Goal: Task Accomplishment & Management: Use online tool/utility

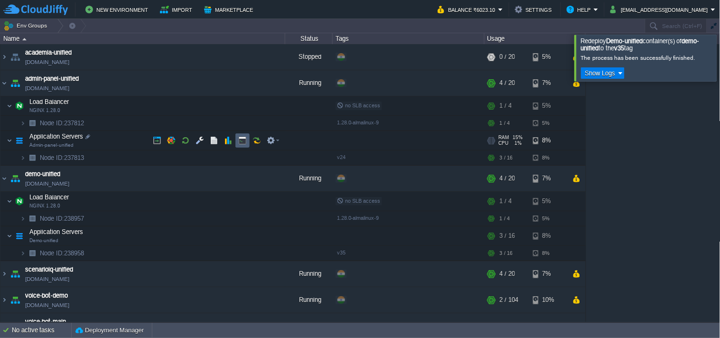
click at [254, 138] on button "button" at bounding box center [257, 140] width 9 height 9
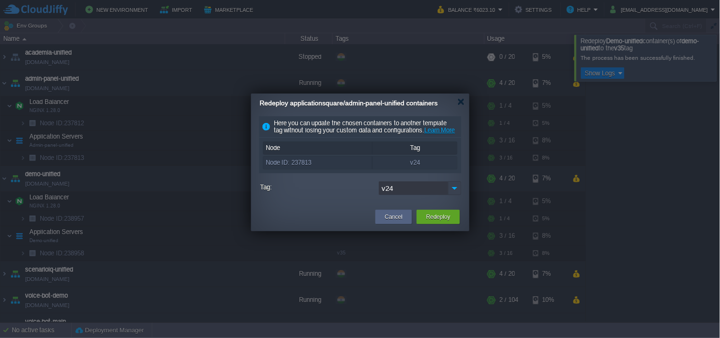
click at [454, 195] on img at bounding box center [454, 188] width 13 height 14
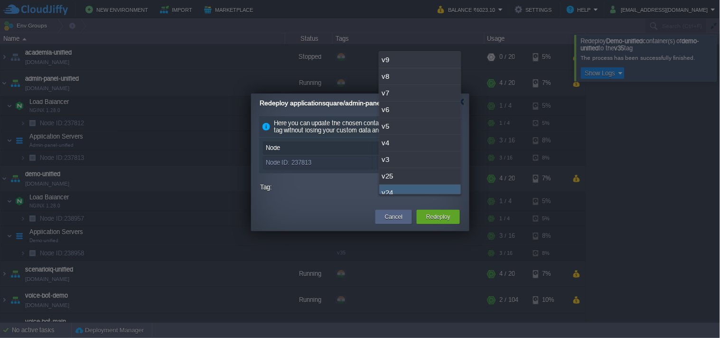
scroll to position [7, 0]
click at [413, 171] on div "v25" at bounding box center [420, 169] width 82 height 17
type input "v25"
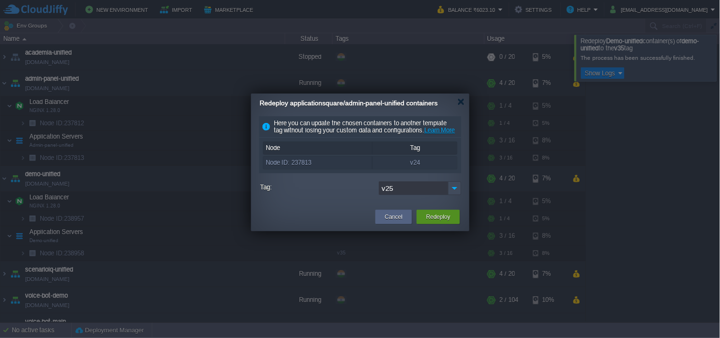
click at [432, 222] on button "Redeploy" at bounding box center [438, 216] width 24 height 9
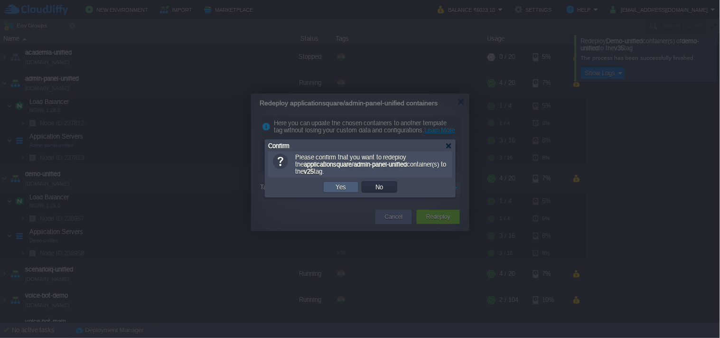
click at [336, 186] on button "Yes" at bounding box center [341, 187] width 16 height 9
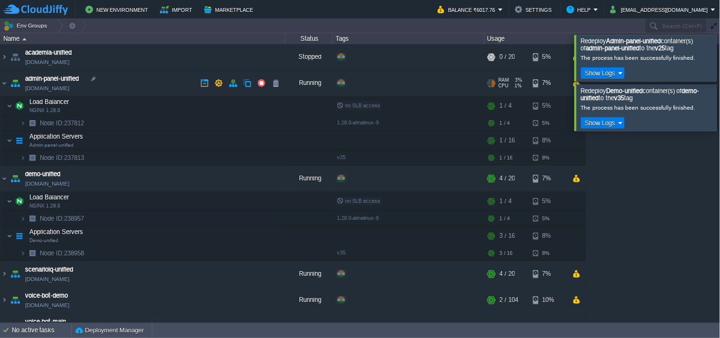
click at [69, 90] on link "[DOMAIN_NAME]" at bounding box center [47, 88] width 44 height 9
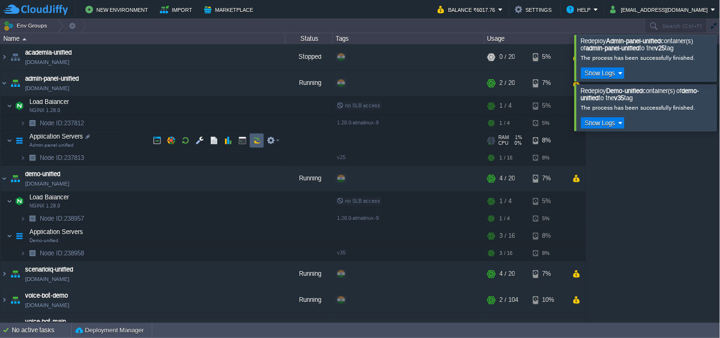
click at [260, 135] on td at bounding box center [257, 140] width 14 height 14
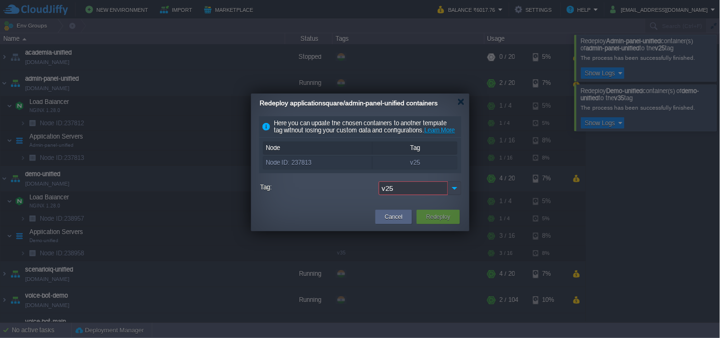
click at [455, 195] on img at bounding box center [454, 188] width 13 height 14
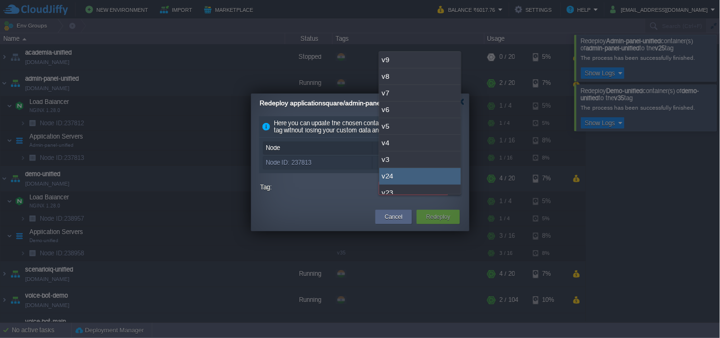
click at [414, 171] on div "v24" at bounding box center [420, 176] width 82 height 17
type input "v24"
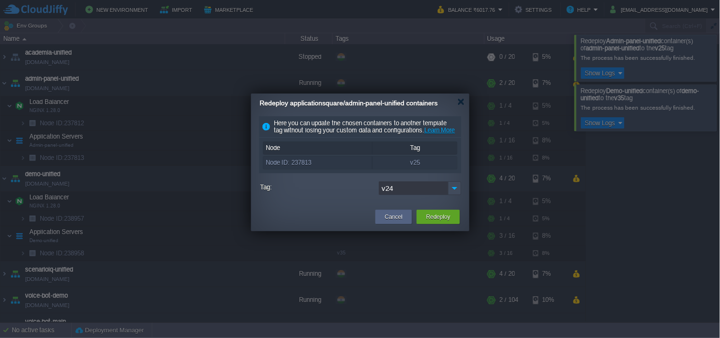
click at [454, 231] on div "Cancel Redeploy" at bounding box center [360, 218] width 218 height 28
click at [454, 224] on div "Redeploy" at bounding box center [438, 217] width 43 height 14
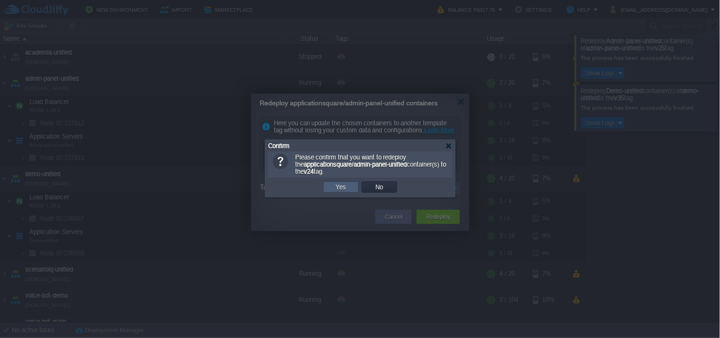
click at [354, 192] on td "Yes" at bounding box center [341, 186] width 36 height 11
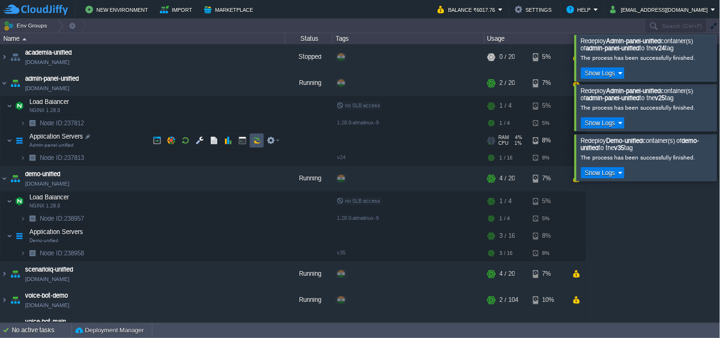
click at [253, 141] on button "button" at bounding box center [257, 140] width 9 height 9
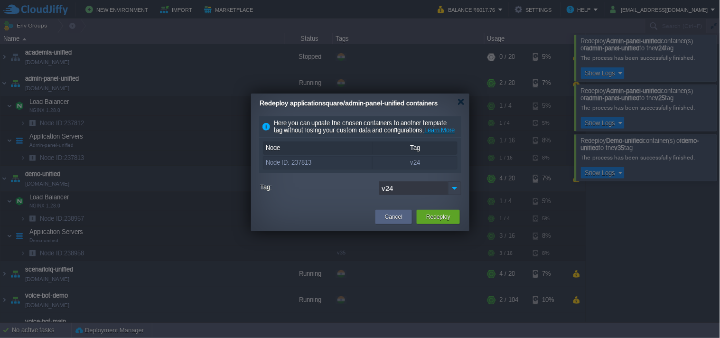
click at [456, 195] on img at bounding box center [454, 188] width 13 height 14
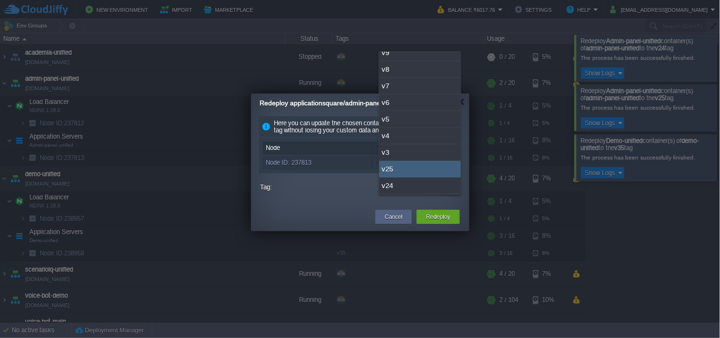
click at [438, 176] on div "v25" at bounding box center [420, 169] width 82 height 17
type input "v25"
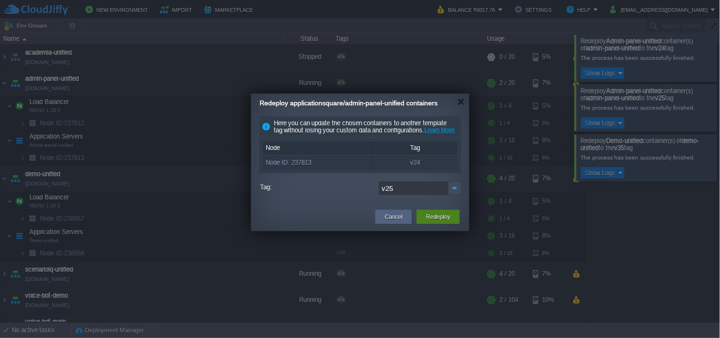
click at [439, 222] on button "Redeploy" at bounding box center [438, 216] width 24 height 9
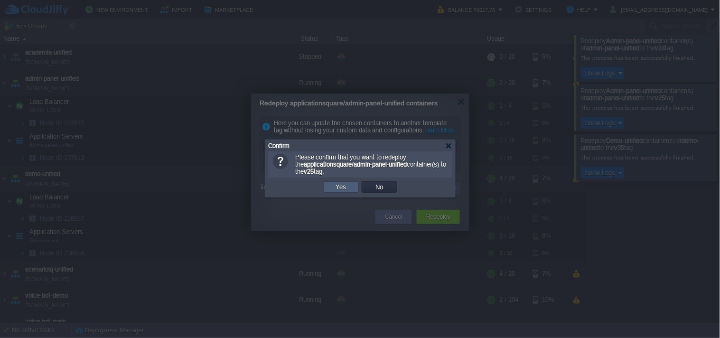
click at [352, 187] on td "Yes" at bounding box center [341, 186] width 36 height 11
